Goal: Task Accomplishment & Management: Manage account settings

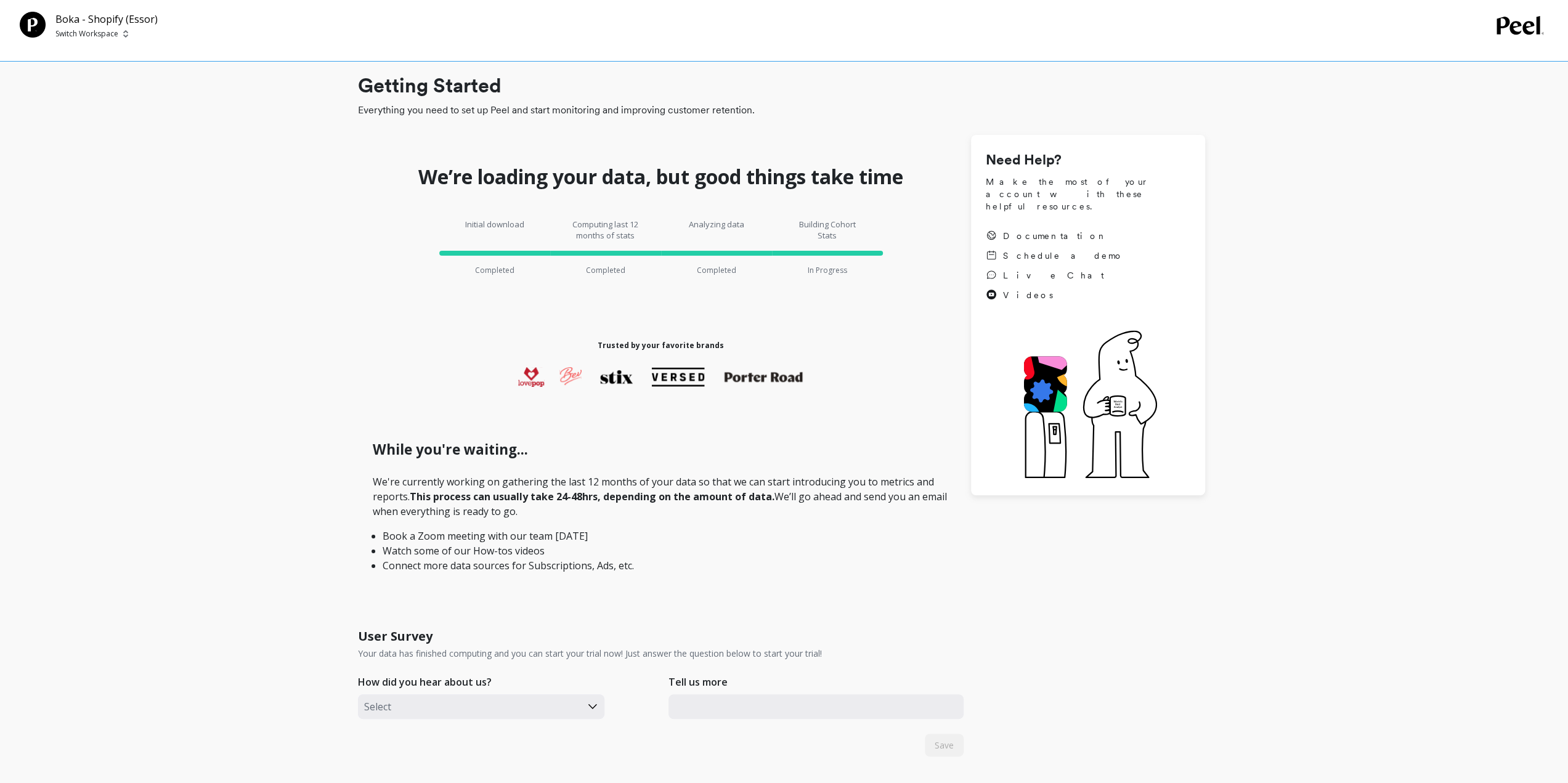
click at [95, 31] on p "Switch Workspace" at bounding box center [86, 34] width 63 height 10
click at [62, 31] on p "Switch Workspace" at bounding box center [86, 34] width 63 height 10
click at [1491, 34] on div "Boka - Shopify (Essor) Switch Workspace" at bounding box center [758, 26] width 1477 height 28
click at [1511, 30] on icon at bounding box center [1520, 25] width 48 height 19
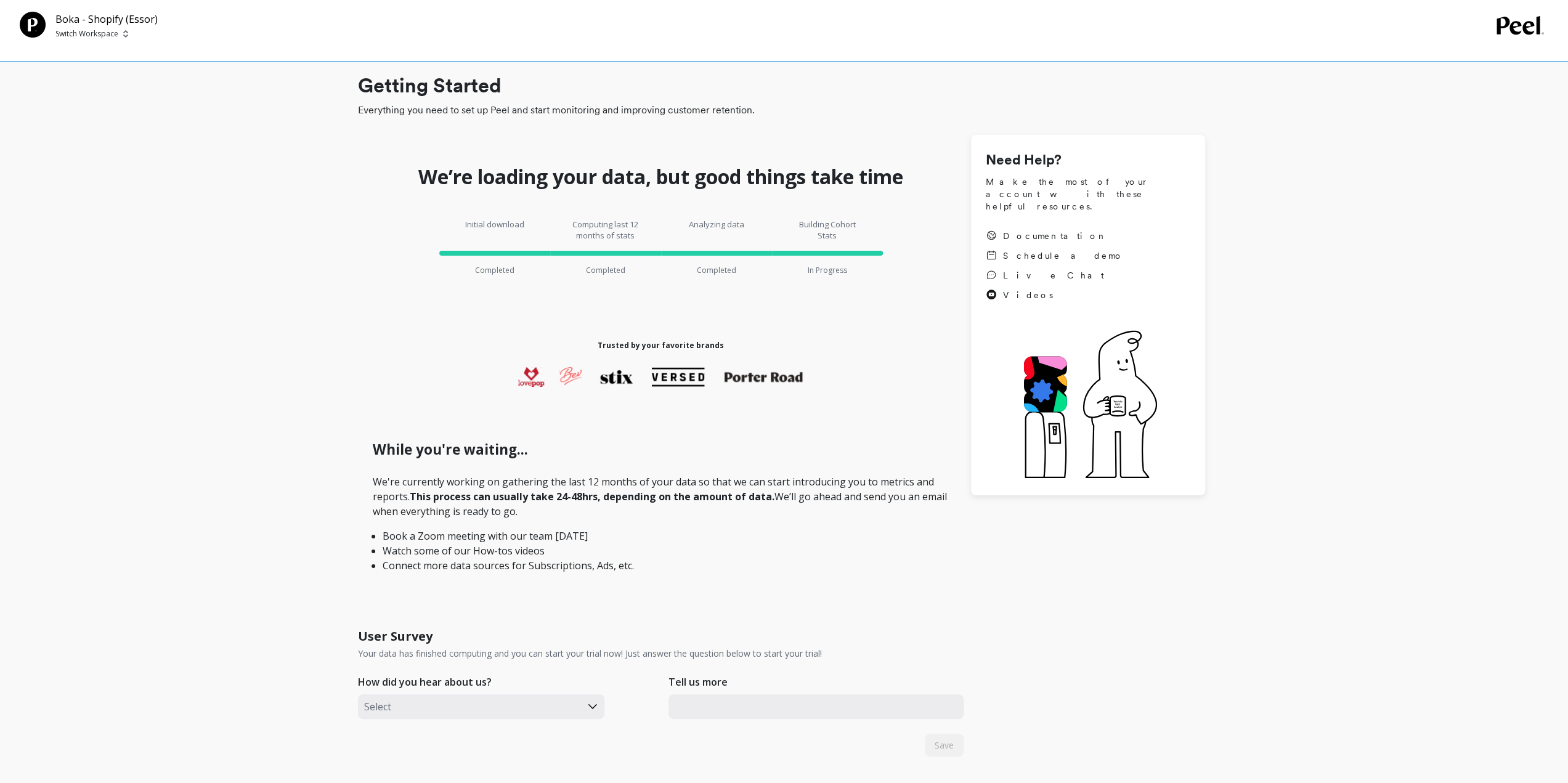
click at [91, 40] on div "Boka - Shopify (Essor) Switch Workspace" at bounding box center [784, 31] width 1568 height 62
click at [96, 36] on p "Switch Workspace" at bounding box center [86, 34] width 63 height 10
click at [106, 87] on p "Boka - Amazon (Essor..." at bounding box center [135, 92] width 95 height 12
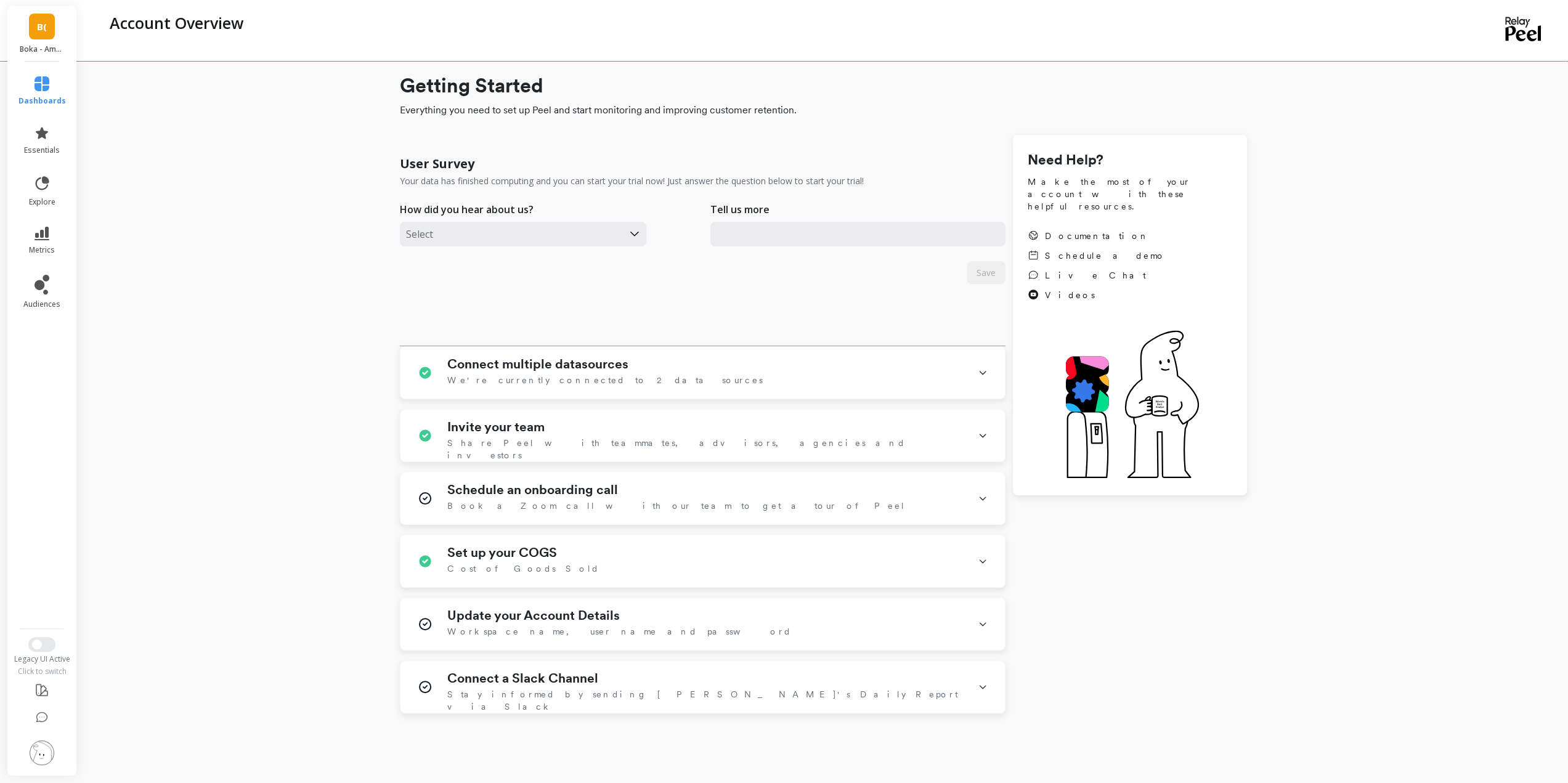
click at [39, 25] on span "B(" at bounding box center [42, 26] width 10 height 14
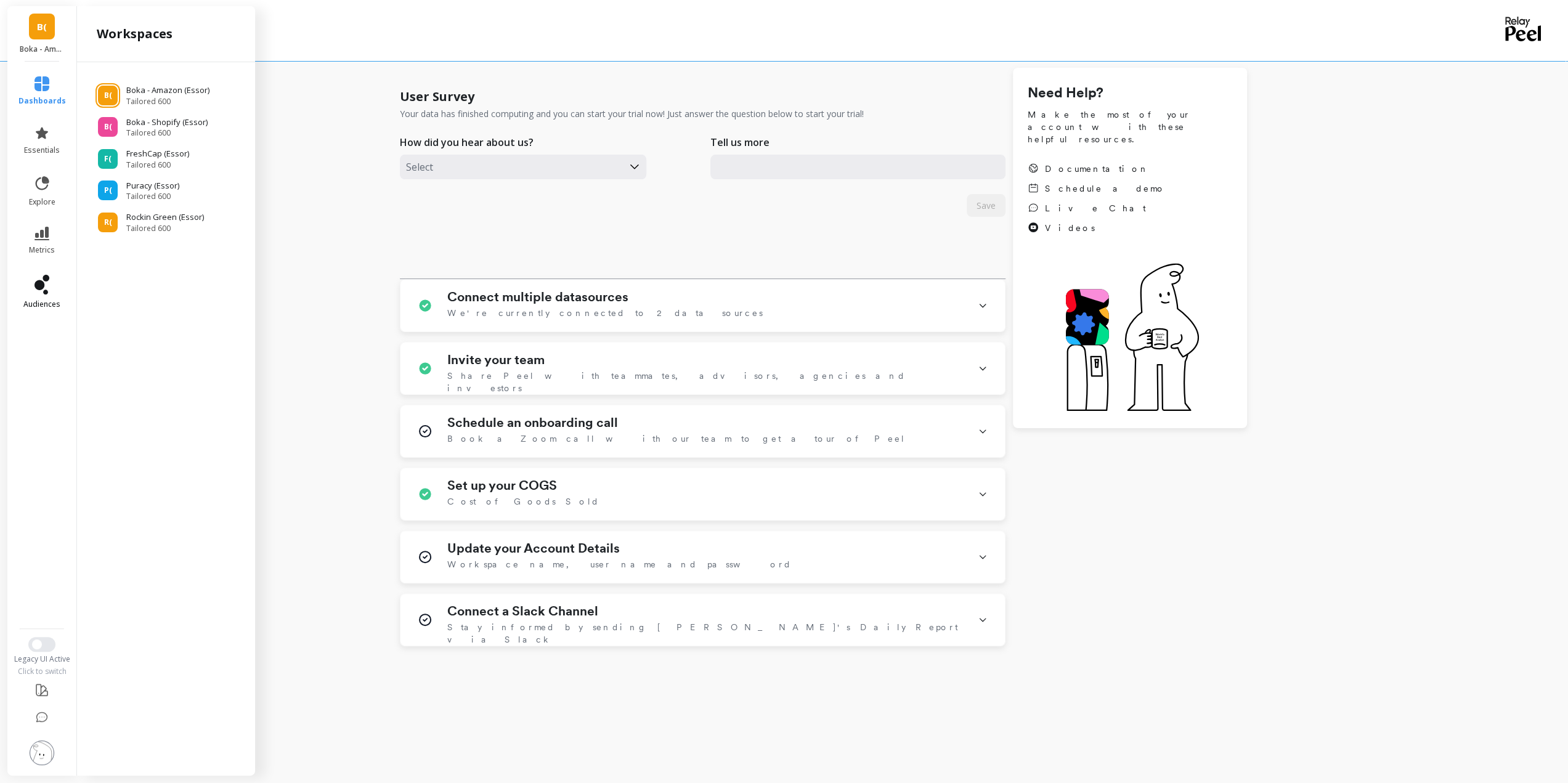
scroll to position [69, 0]
click at [44, 750] on img at bounding box center [42, 753] width 24 height 24
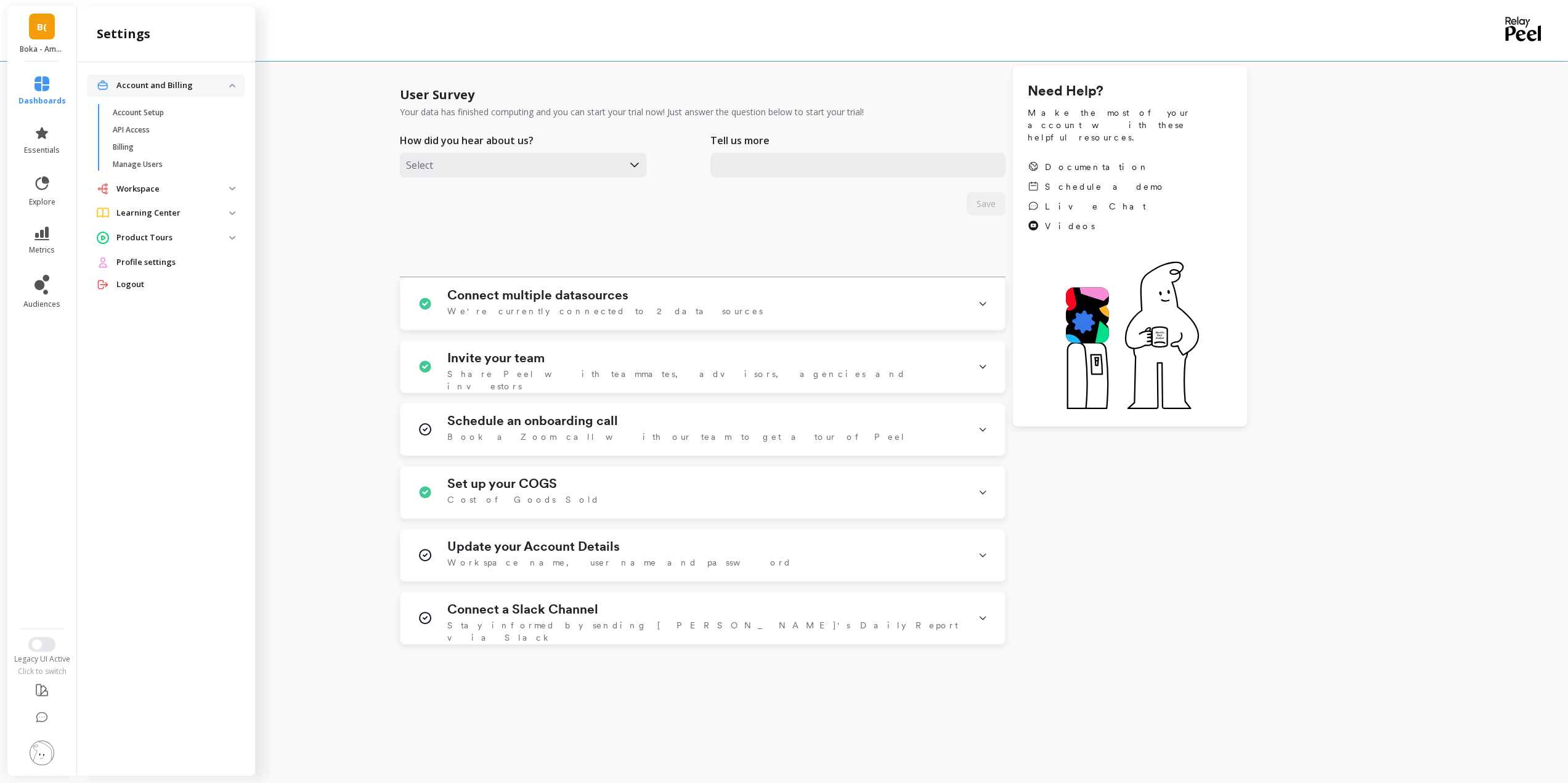
click at [172, 262] on span "Profile settings" at bounding box center [146, 262] width 59 height 12
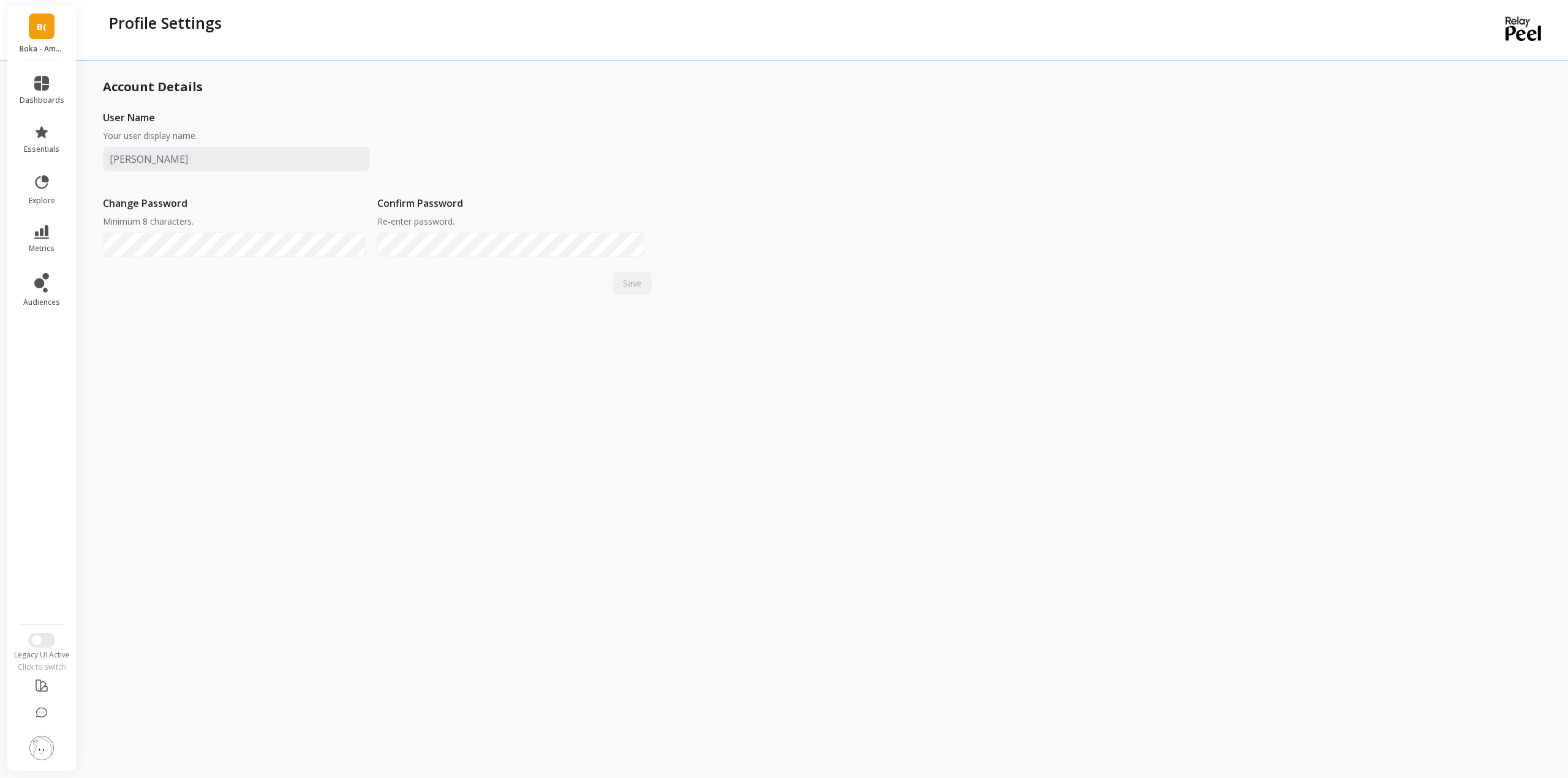
click at [45, 24] on span "B(" at bounding box center [42, 26] width 10 height 14
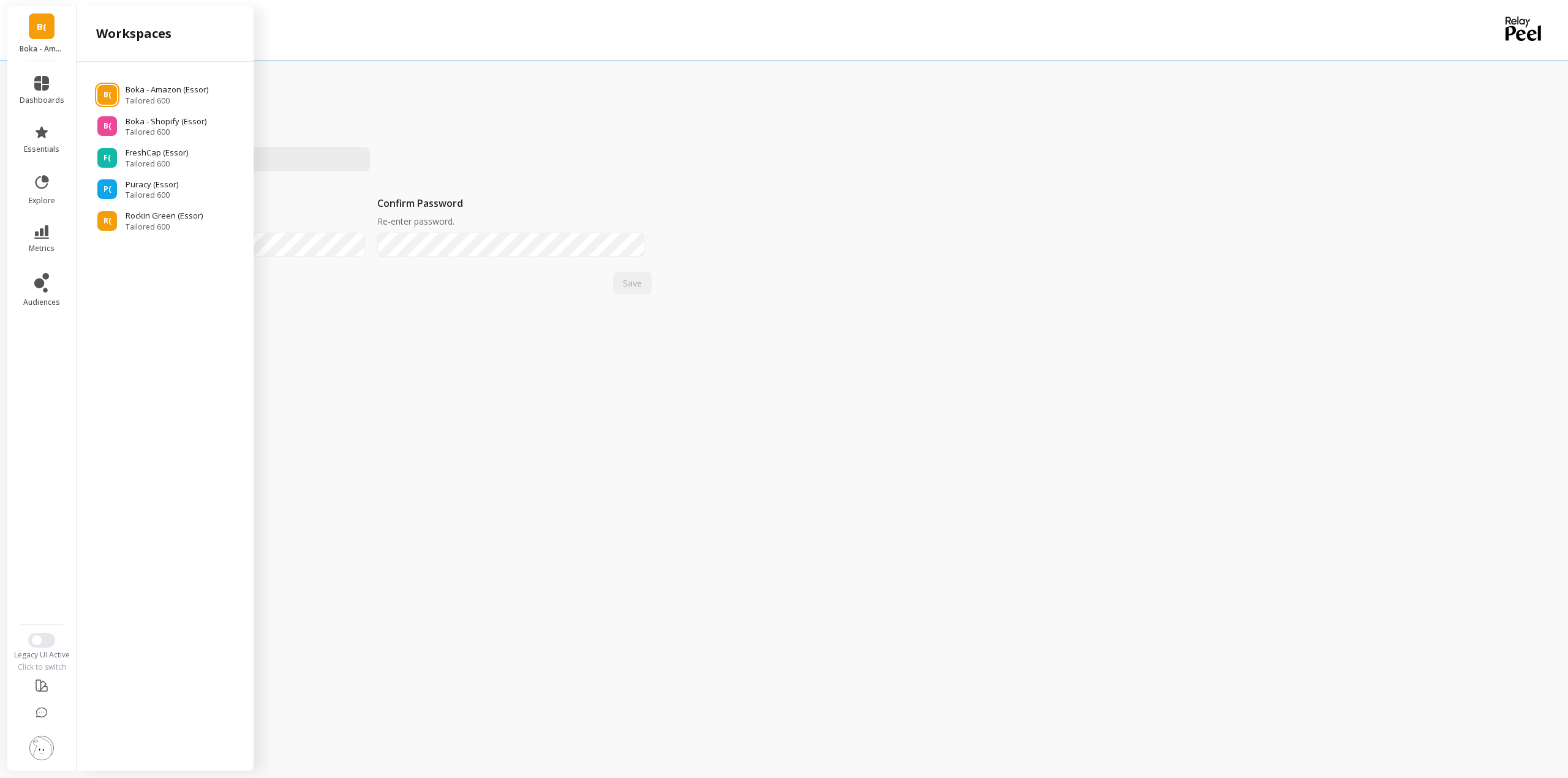
click at [47, 12] on div "B( Boka - Amazon (Essor)" at bounding box center [42, 33] width 69 height 55
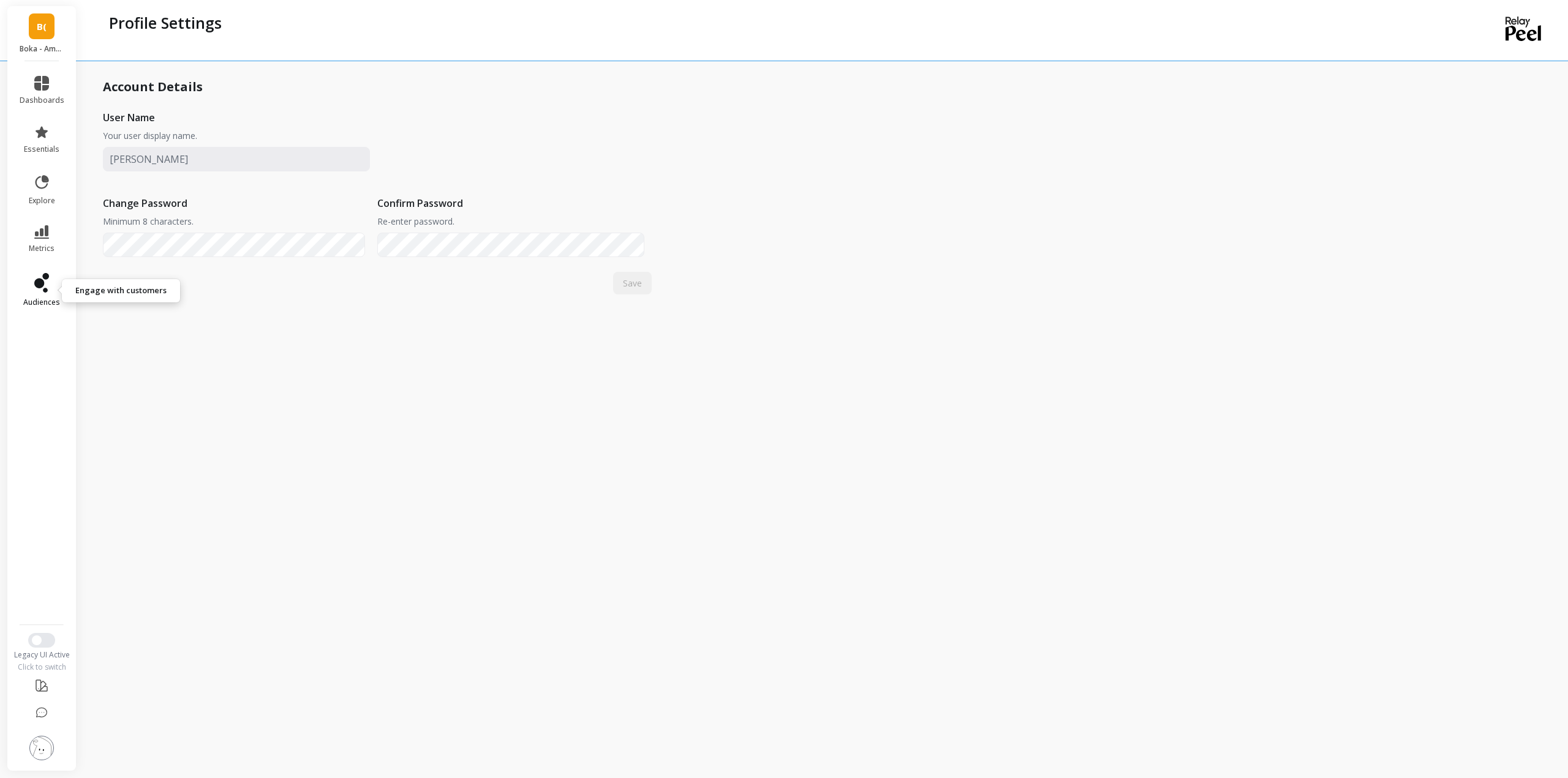
click at [42, 278] on icon at bounding box center [42, 282] width 15 height 19
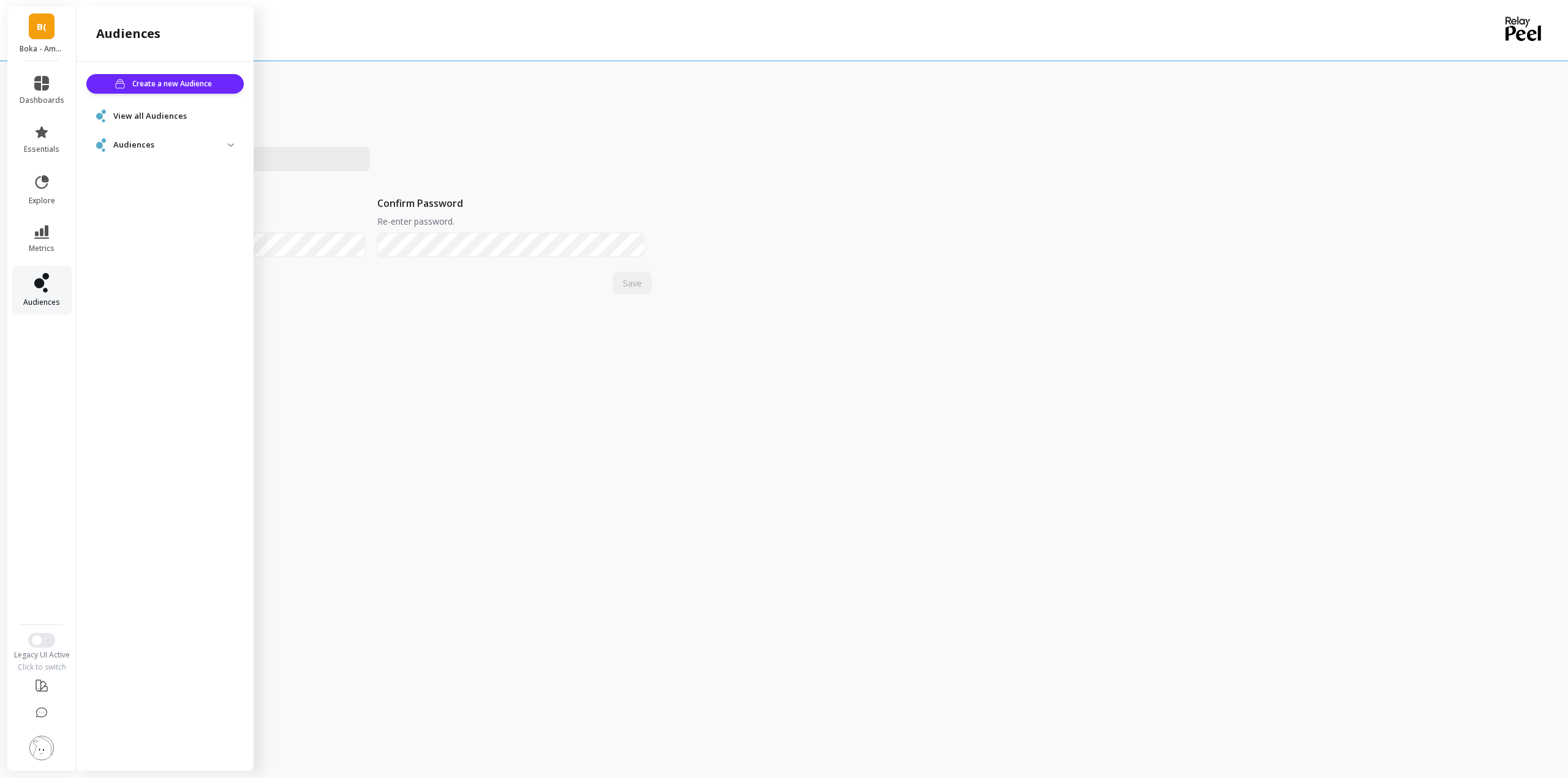
click at [42, 278] on icon at bounding box center [42, 282] width 15 height 19
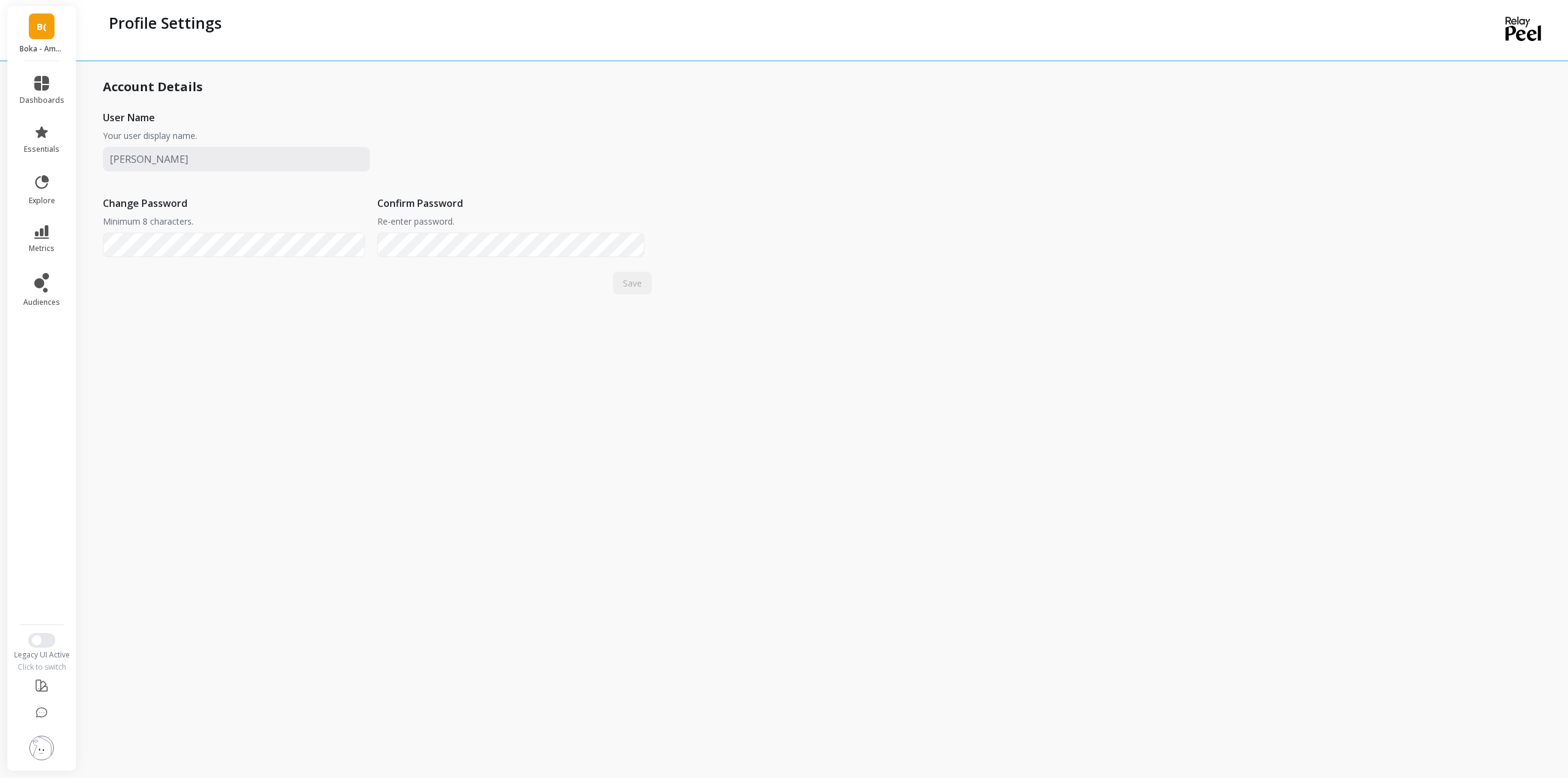
click at [43, 748] on img at bounding box center [42, 748] width 24 height 24
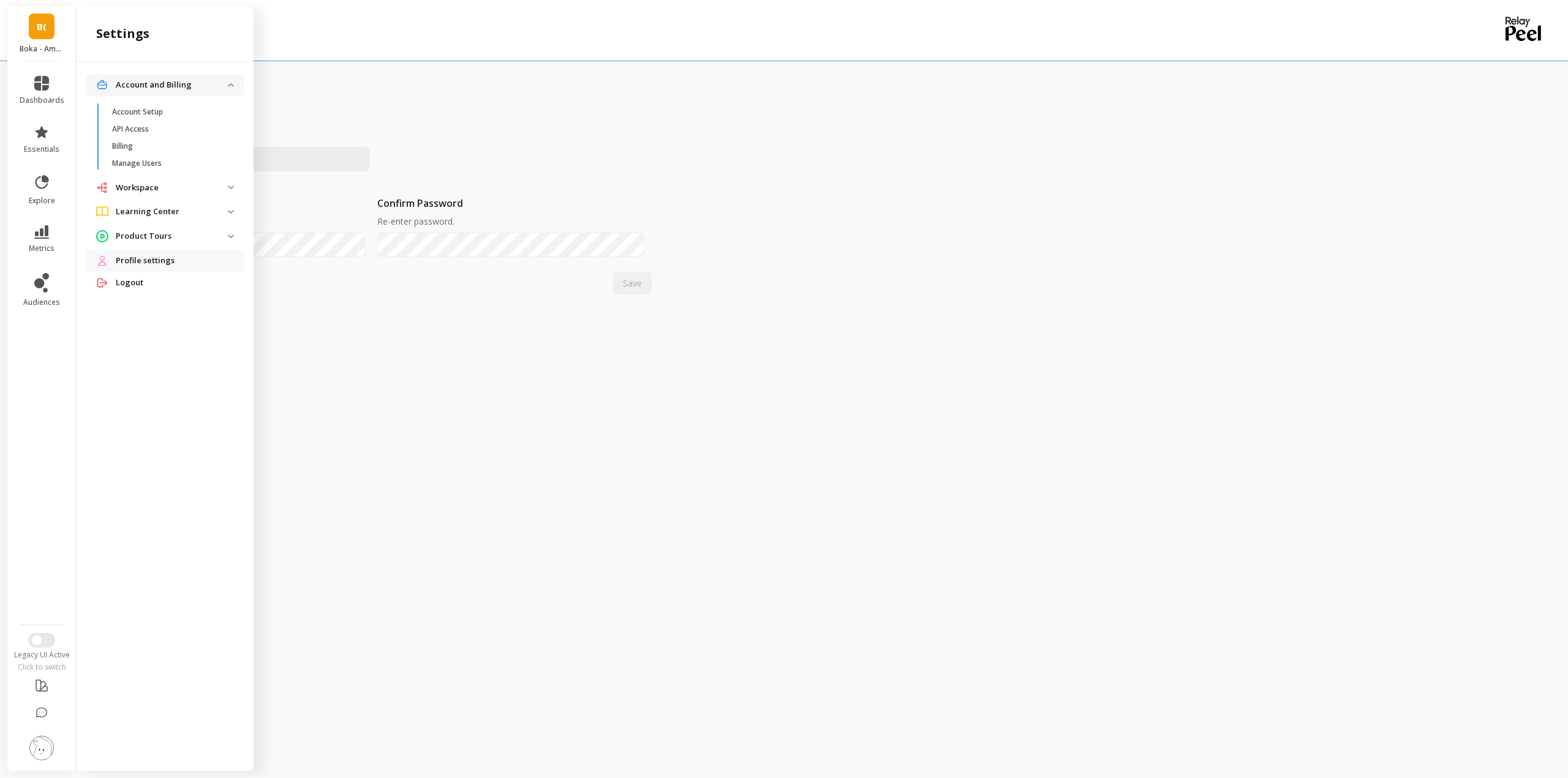
click at [167, 188] on p "Workspace" at bounding box center [172, 187] width 112 height 12
click at [167, 212] on p "Connections and Datasets" at bounding box center [158, 214] width 92 height 10
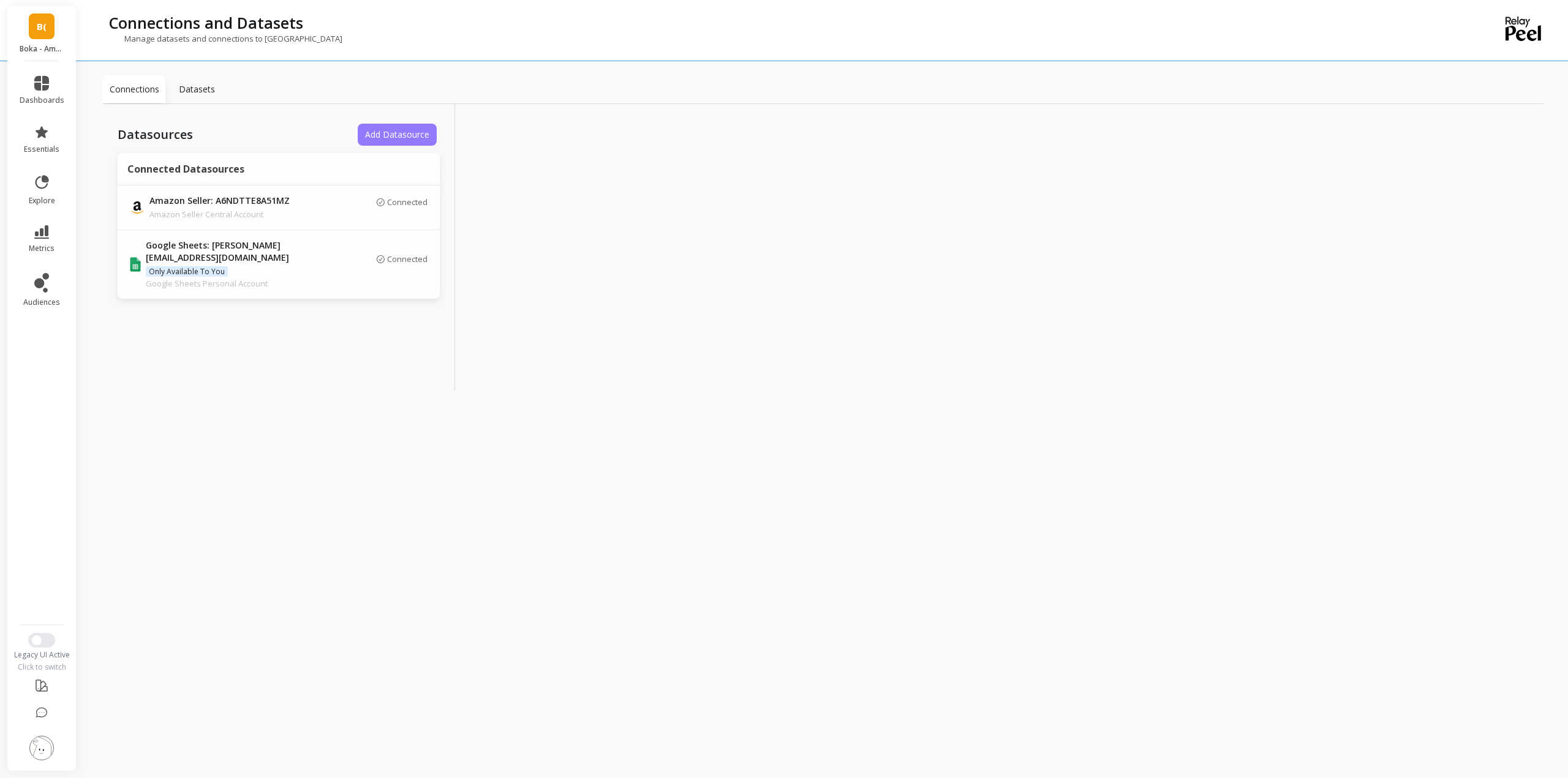
click at [425, 134] on span "Add Datasource" at bounding box center [396, 134] width 64 height 12
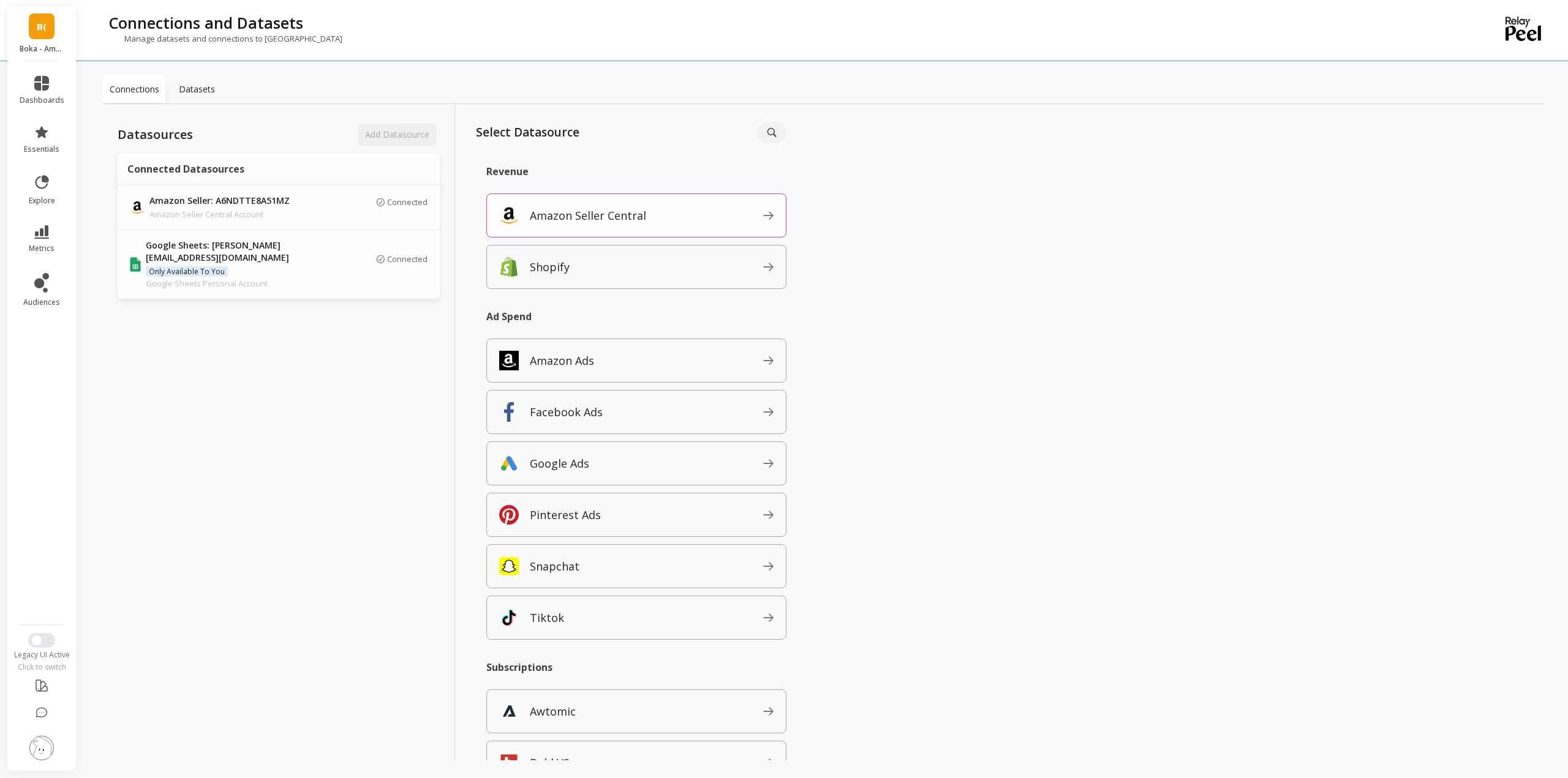
click at [653, 216] on span "Amazon Seller Central" at bounding box center [647, 215] width 234 height 19
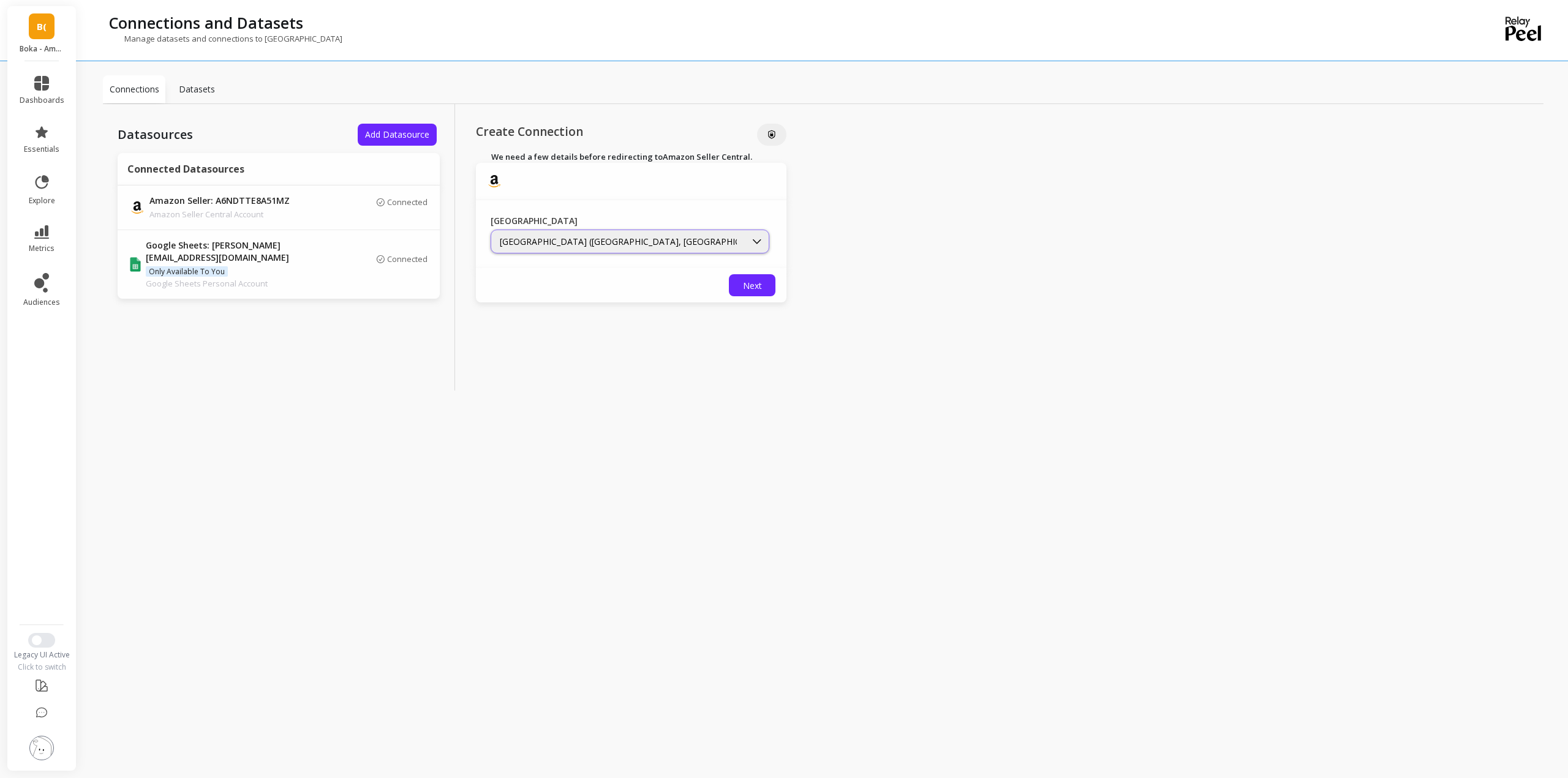
click at [642, 244] on div "[GEOGRAPHIC_DATA] ([GEOGRAPHIC_DATA], [GEOGRAPHIC_DATA], [GEOGRAPHIC_DATA], and…" at bounding box center [618, 241] width 237 height 12
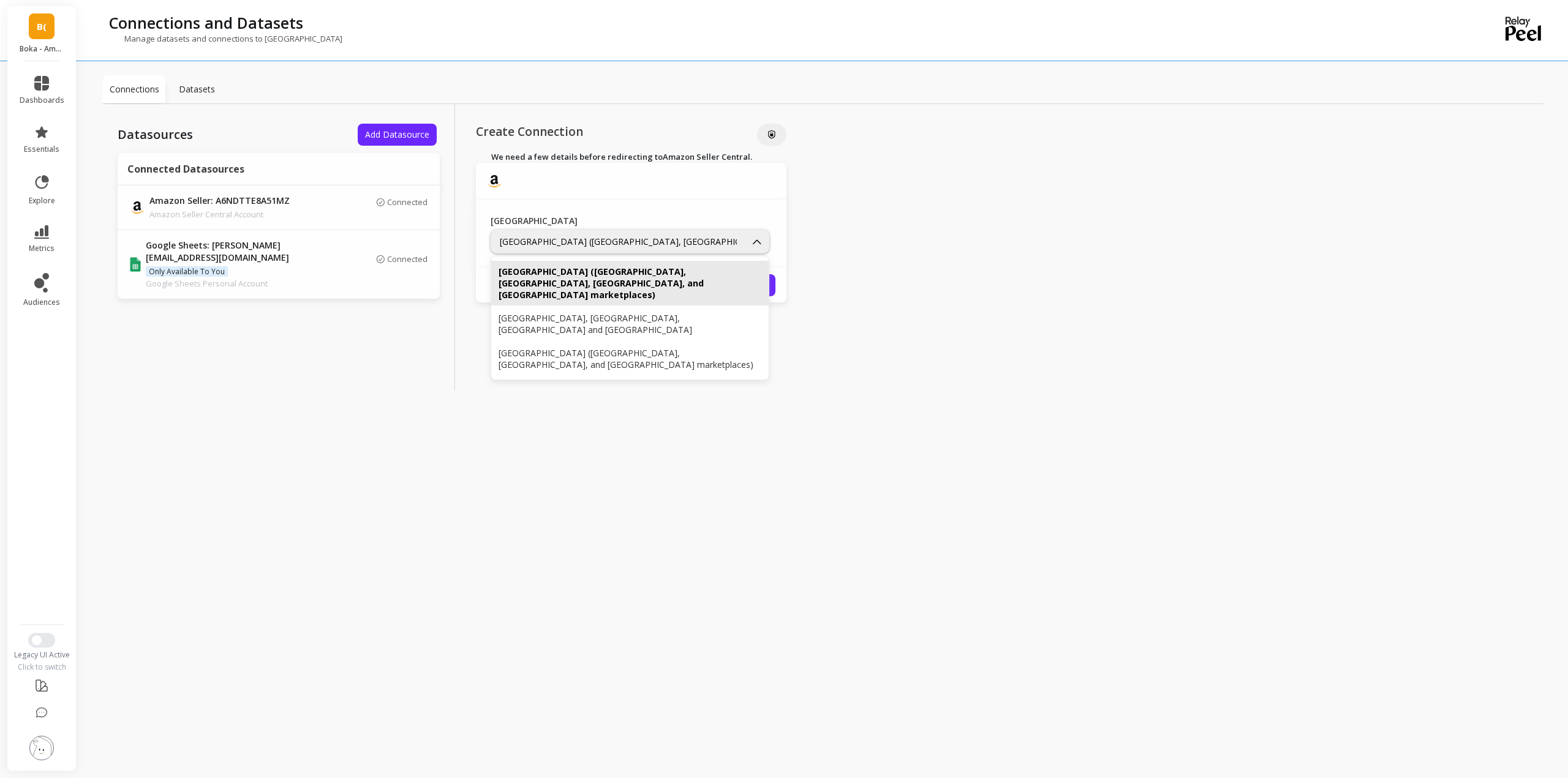
click at [637, 274] on div "[GEOGRAPHIC_DATA] ([GEOGRAPHIC_DATA], [GEOGRAPHIC_DATA], [GEOGRAPHIC_DATA], and…" at bounding box center [629, 284] width 263 height 35
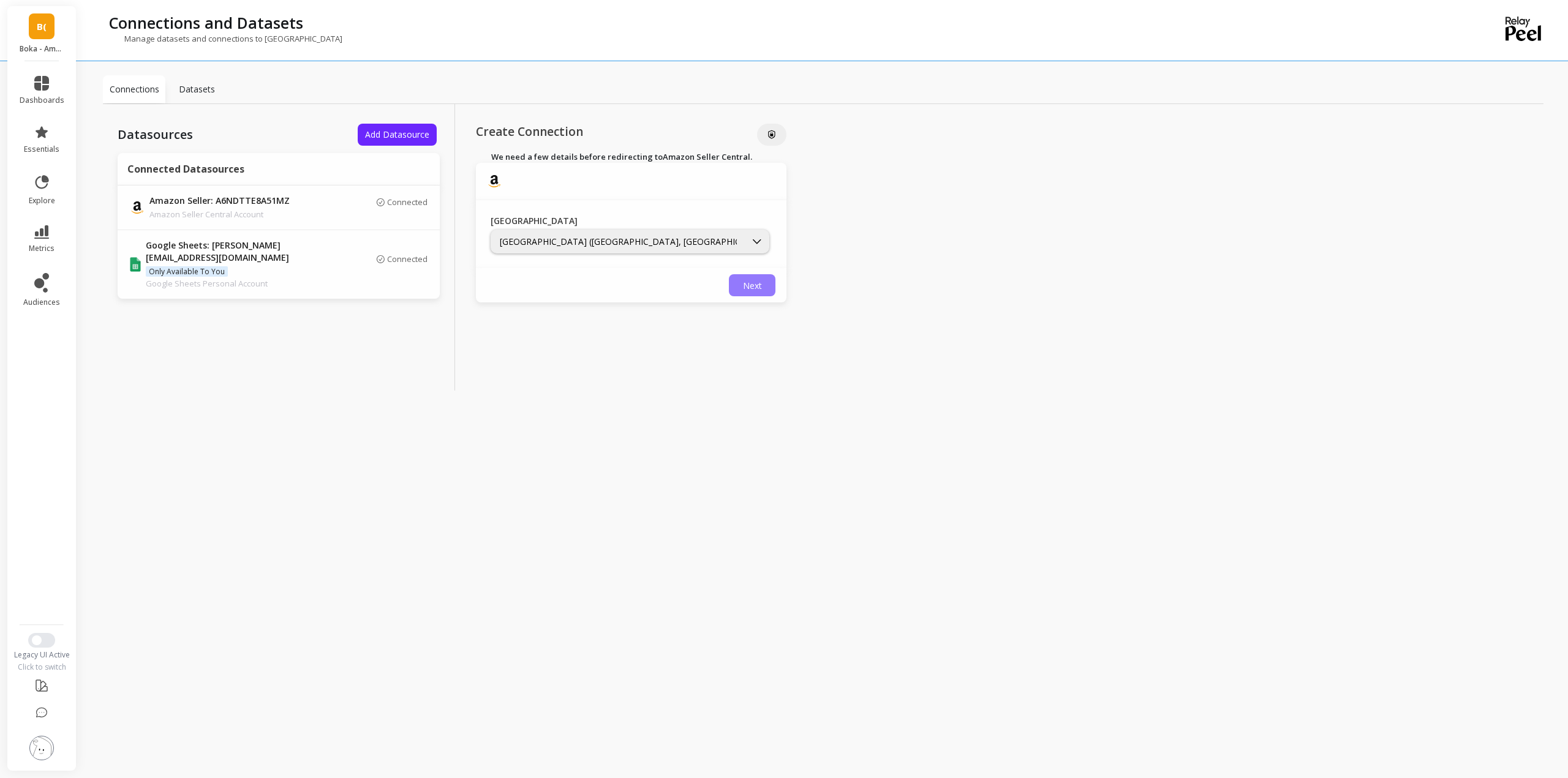
click at [758, 286] on span "Next" at bounding box center [752, 286] width 19 height 12
